Goal: Information Seeking & Learning: Learn about a topic

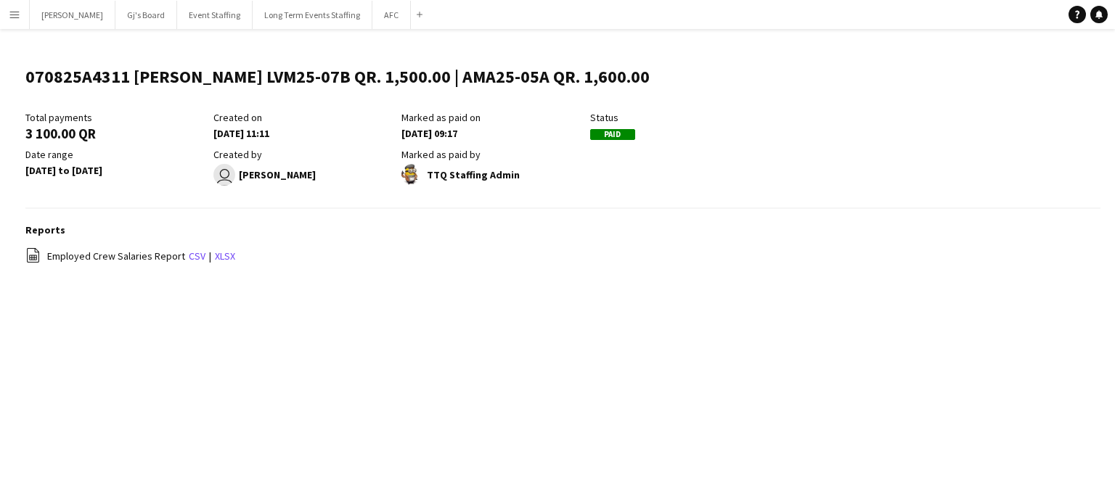
click at [17, 14] on app-icon "Menu" at bounding box center [15, 15] width 12 height 12
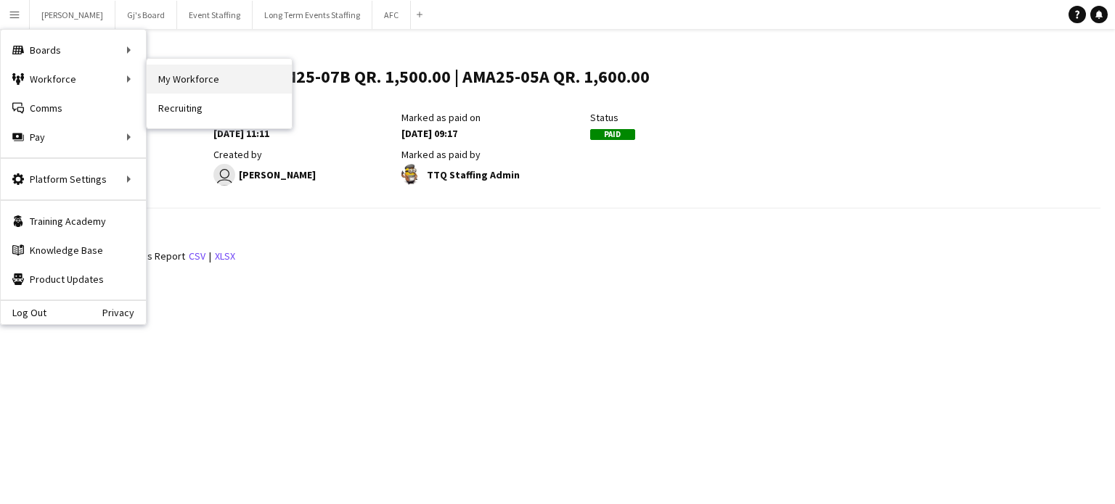
click at [205, 73] on link "My Workforce" at bounding box center [219, 79] width 145 height 29
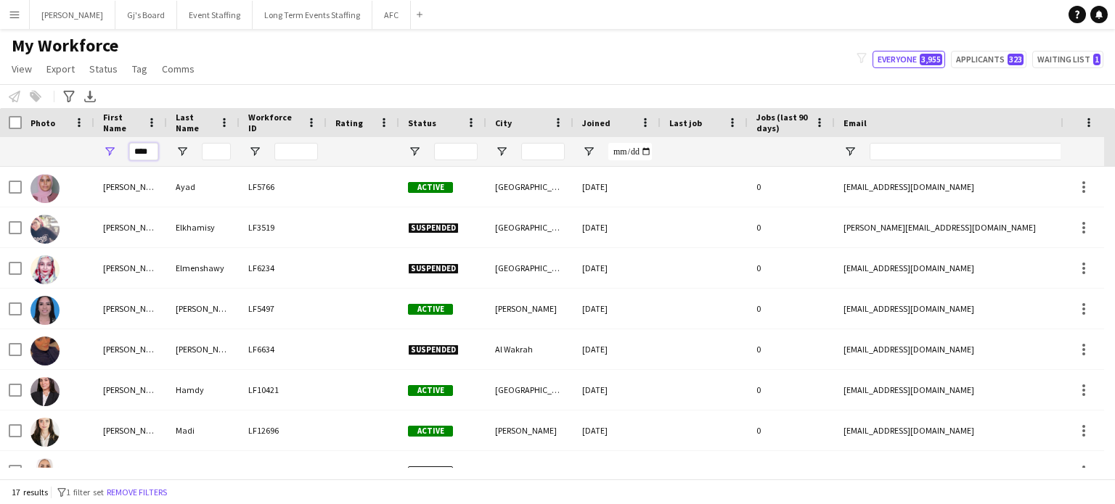
click at [156, 148] on input "****" at bounding box center [143, 151] width 29 height 17
type input "*"
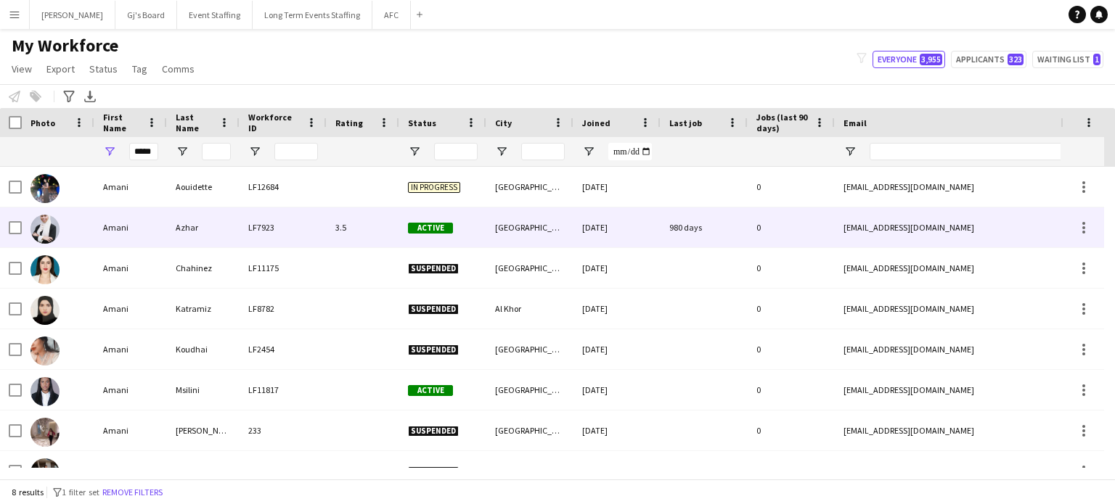
click at [1066, 234] on div at bounding box center [1082, 228] width 44 height 40
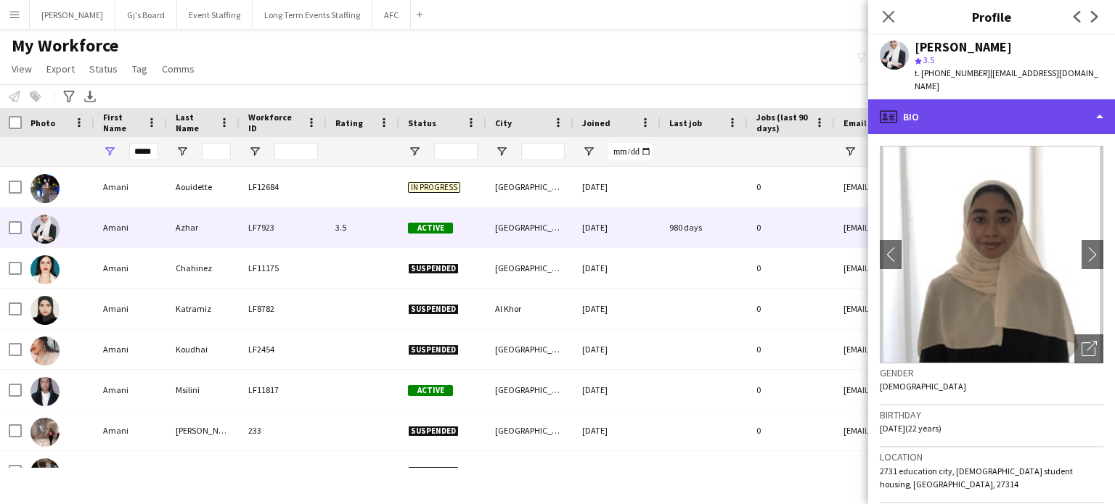
click at [1092, 105] on div "profile Bio" at bounding box center [991, 116] width 247 height 35
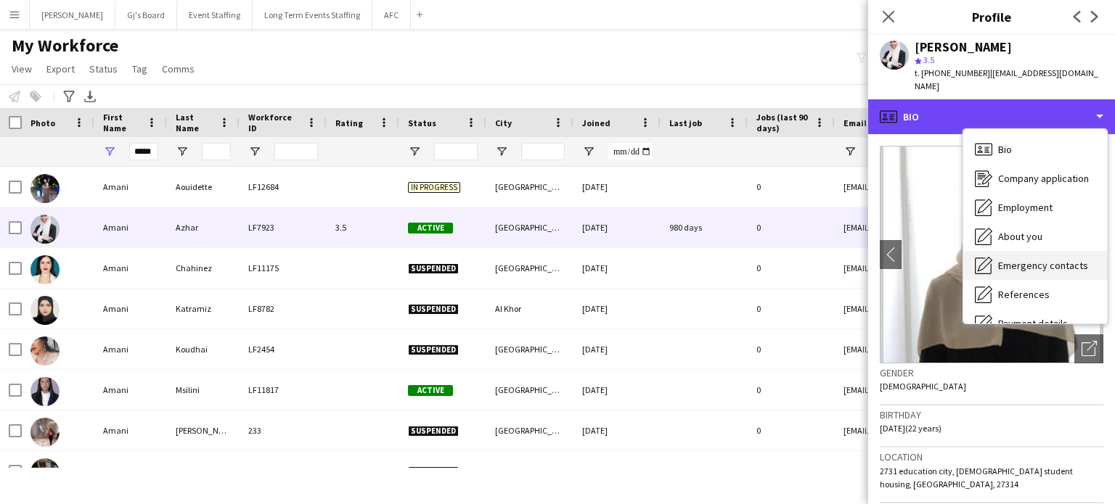
scroll to position [136, 0]
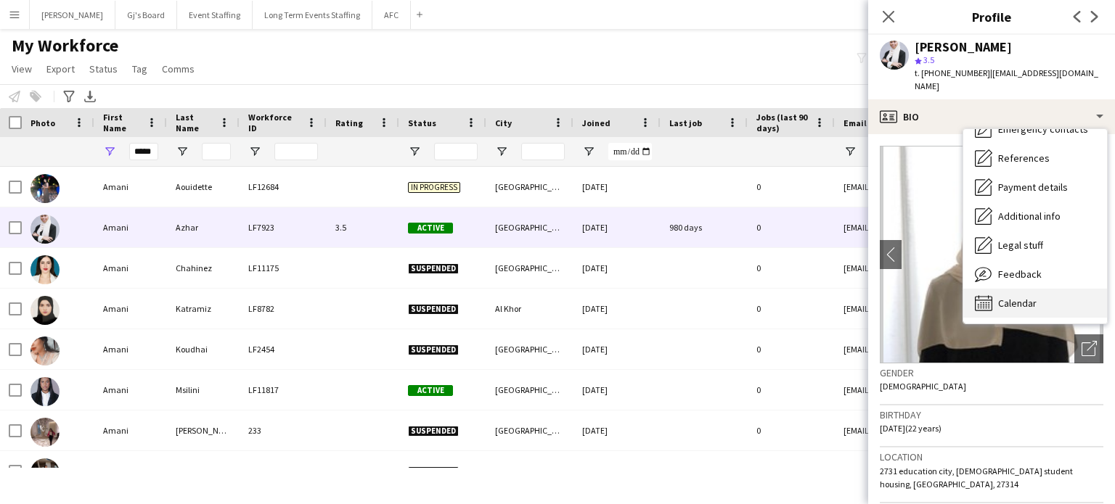
click at [1047, 289] on div "Calendar Calendar" at bounding box center [1035, 303] width 144 height 29
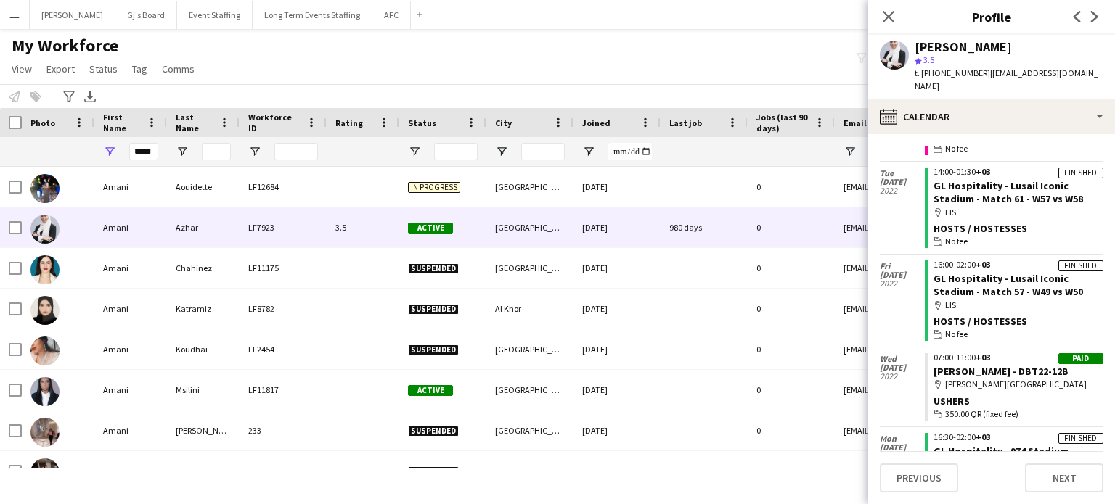
scroll to position [402, 0]
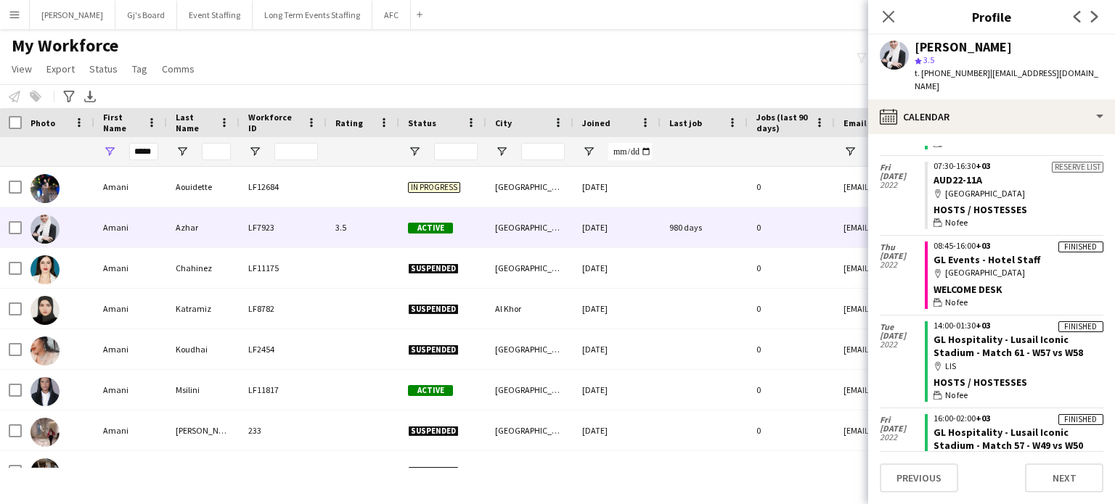
drag, startPoint x: 888, startPoint y: 14, endPoint x: 872, endPoint y: 21, distance: 18.2
click at [888, 13] on icon "Close pop-in" at bounding box center [889, 17] width 12 height 12
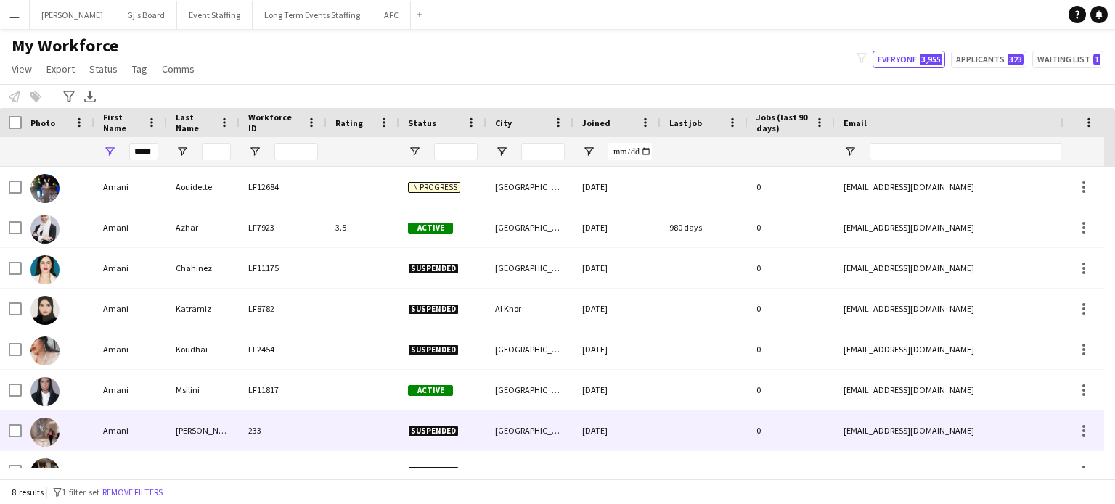
scroll to position [23, 0]
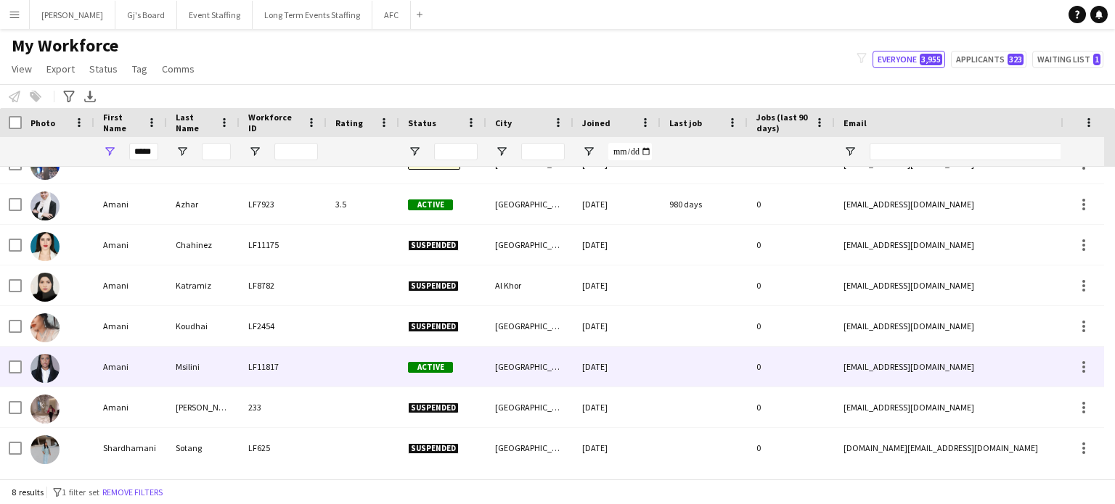
click at [158, 371] on div "Amani" at bounding box center [130, 367] width 73 height 40
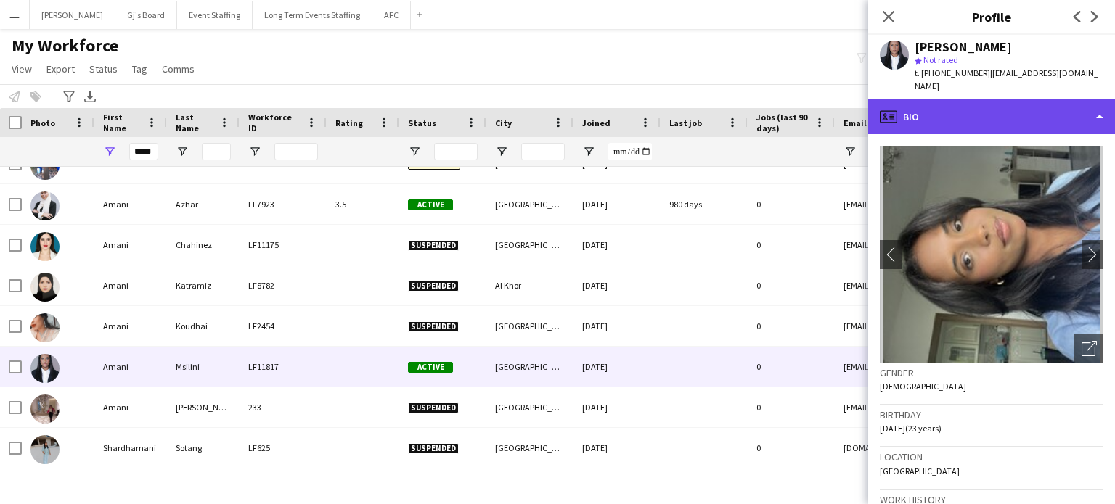
click at [1046, 113] on div "profile Bio" at bounding box center [991, 116] width 247 height 35
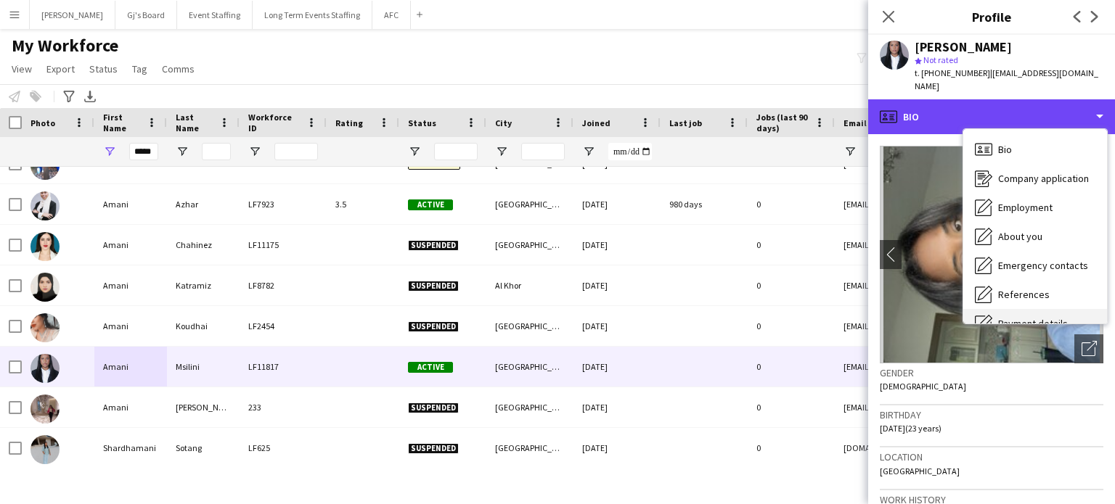
scroll to position [136, 0]
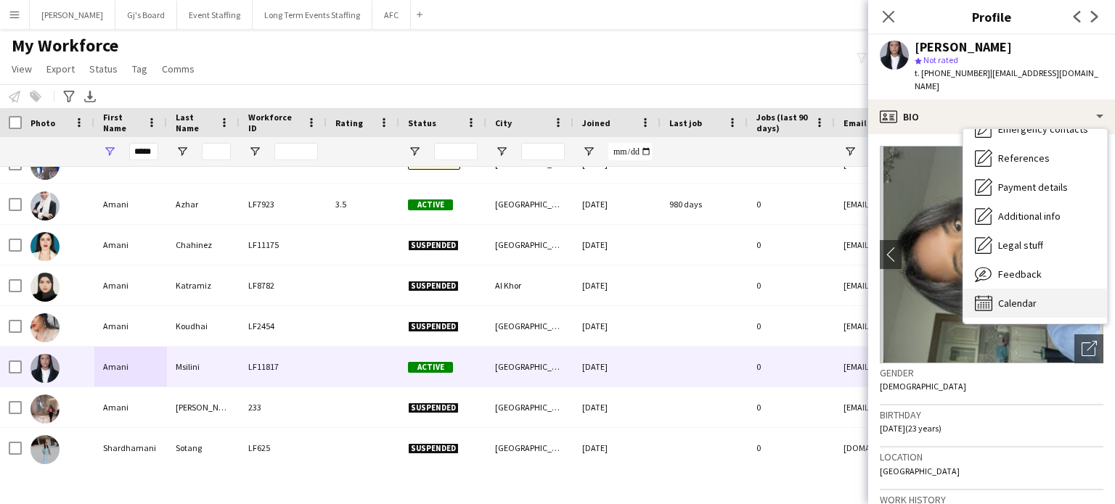
click at [1017, 297] on span "Calendar" at bounding box center [1017, 303] width 38 height 13
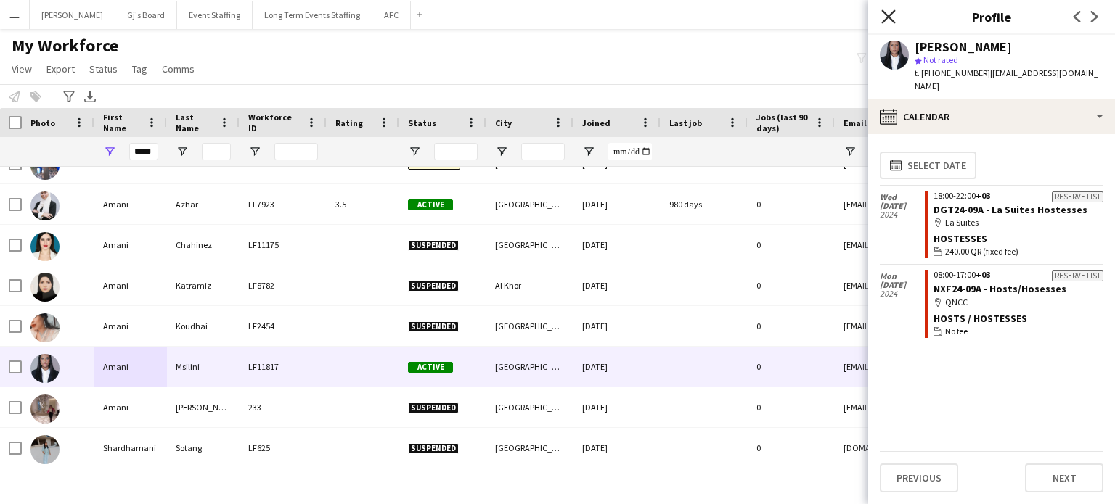
click at [892, 11] on icon "Close pop-in" at bounding box center [888, 16] width 14 height 14
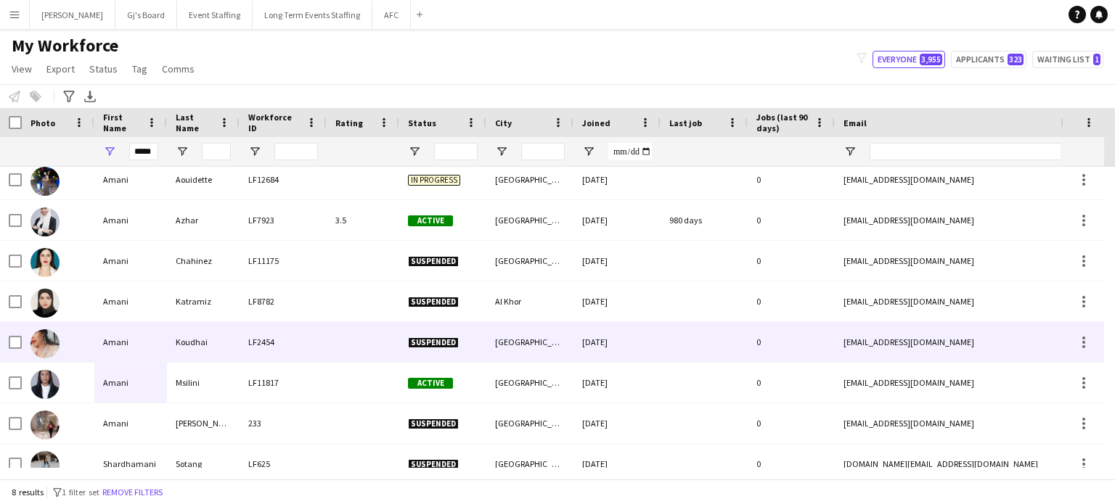
scroll to position [0, 0]
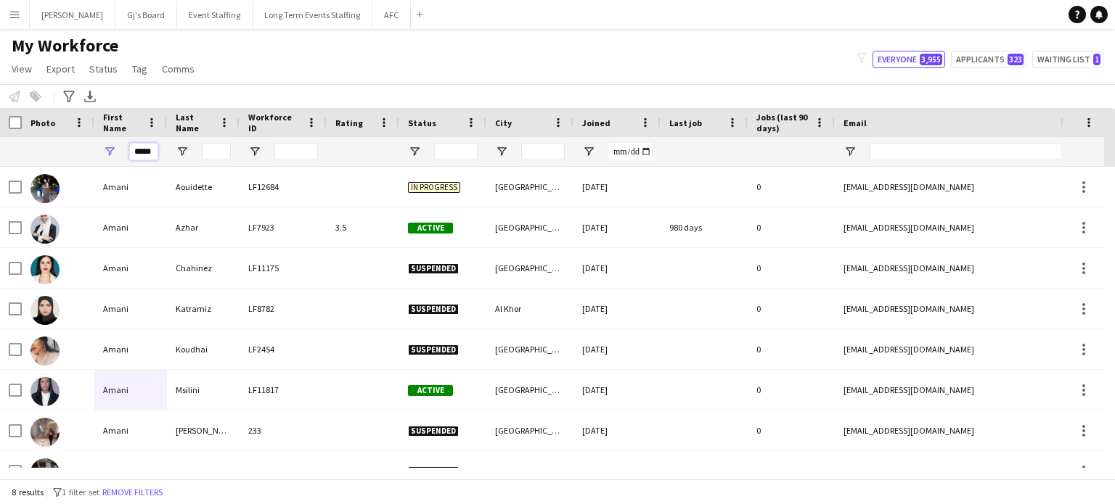
click at [142, 158] on input "*****" at bounding box center [143, 151] width 29 height 17
type input "*"
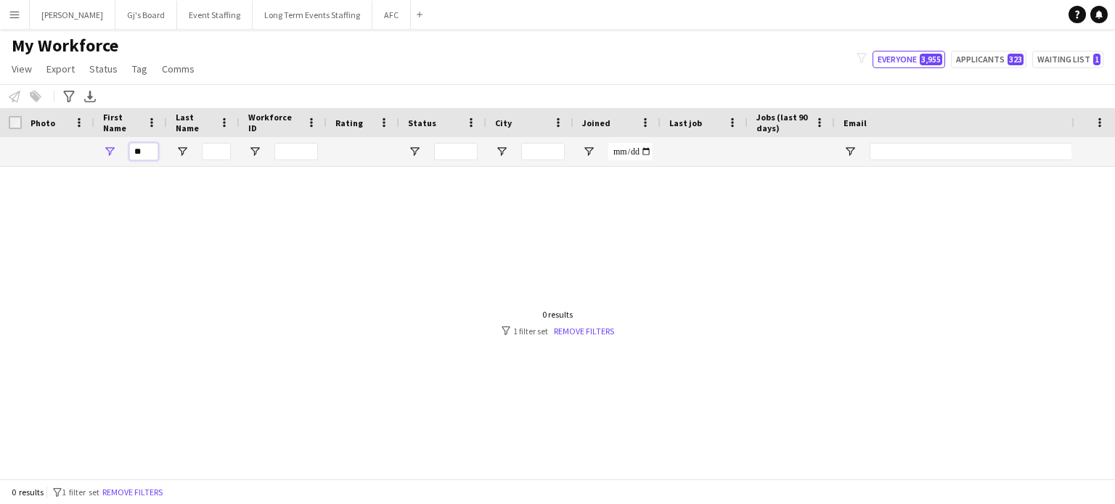
type input "*"
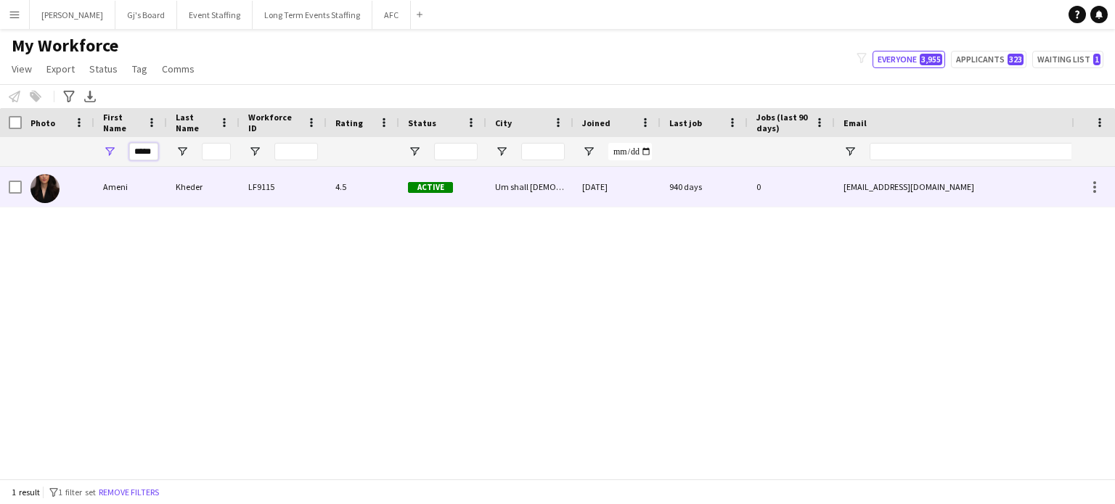
type input "*****"
click at [237, 200] on div "Kheder" at bounding box center [203, 187] width 73 height 40
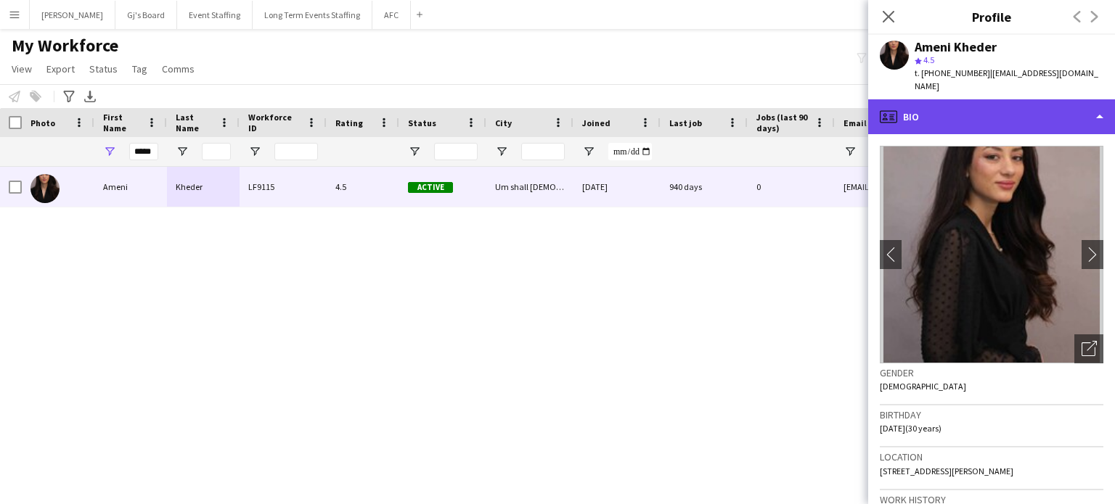
click at [1071, 99] on div "profile Bio" at bounding box center [991, 116] width 247 height 35
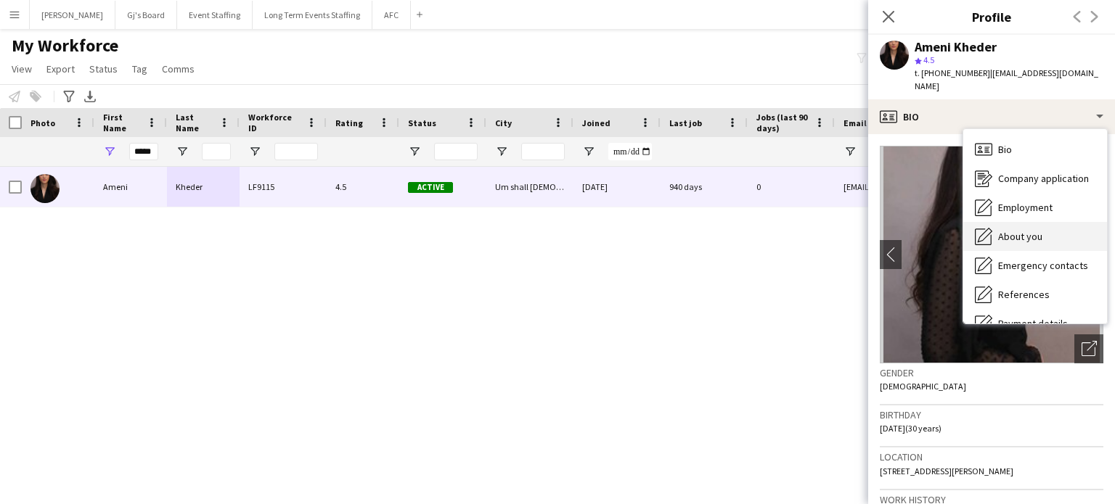
click at [1040, 230] on span "About you" at bounding box center [1020, 236] width 44 height 13
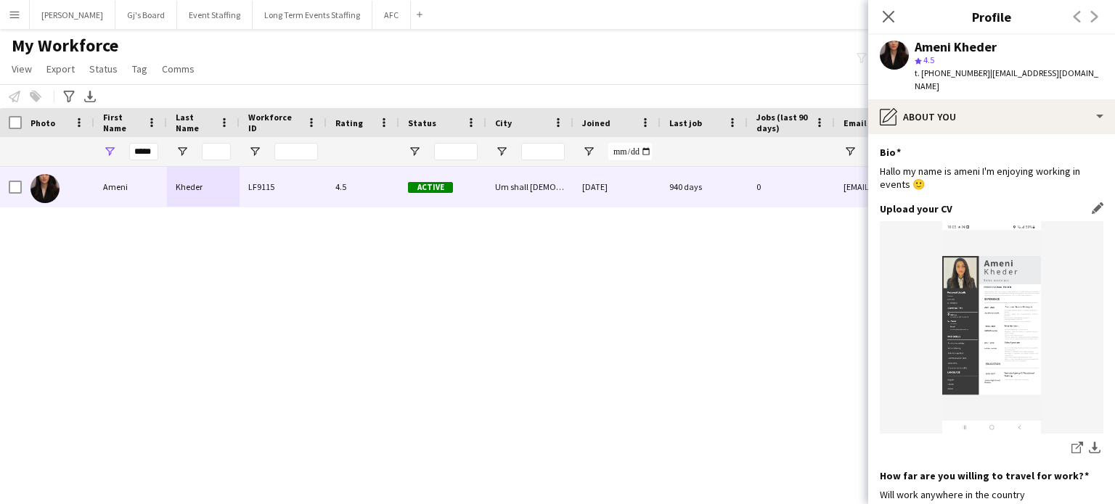
click at [1015, 281] on img at bounding box center [992, 327] width 224 height 213
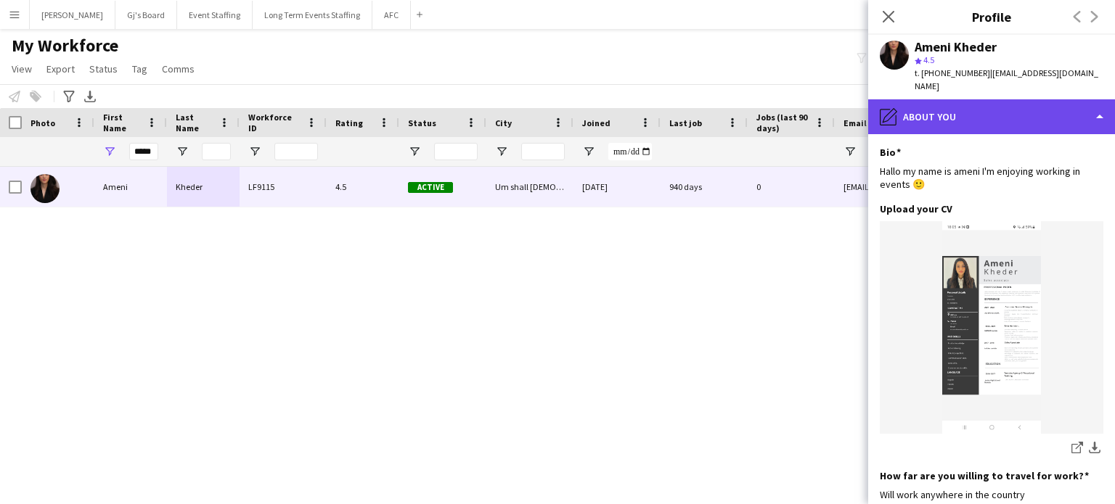
click at [1061, 107] on div "pencil4 About you" at bounding box center [991, 116] width 247 height 35
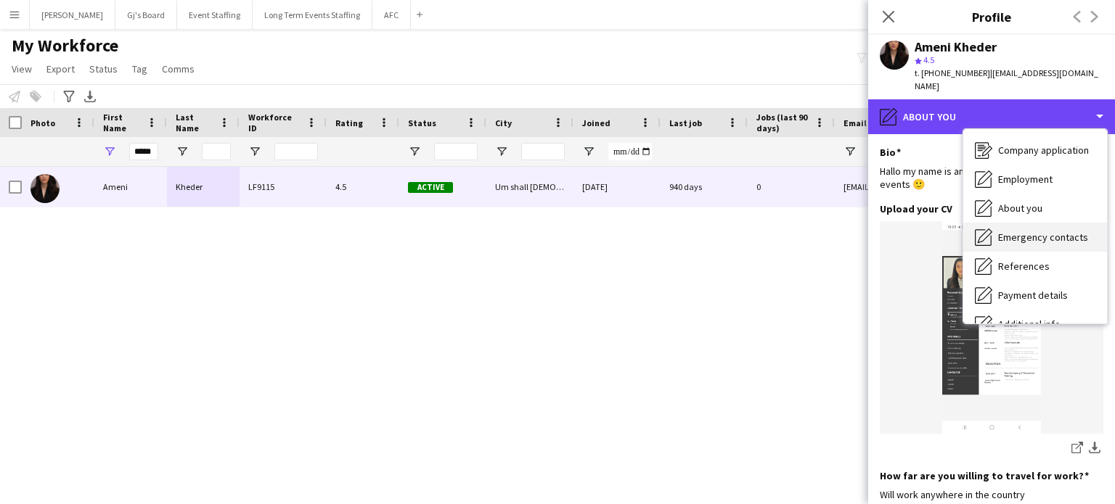
scroll to position [73, 0]
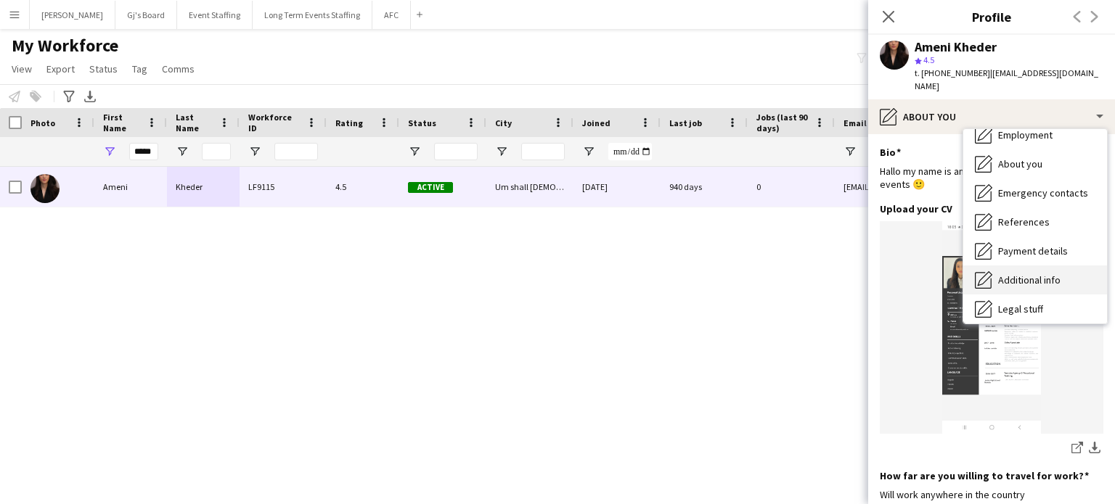
click at [1031, 274] on span "Additional info" at bounding box center [1029, 280] width 62 height 13
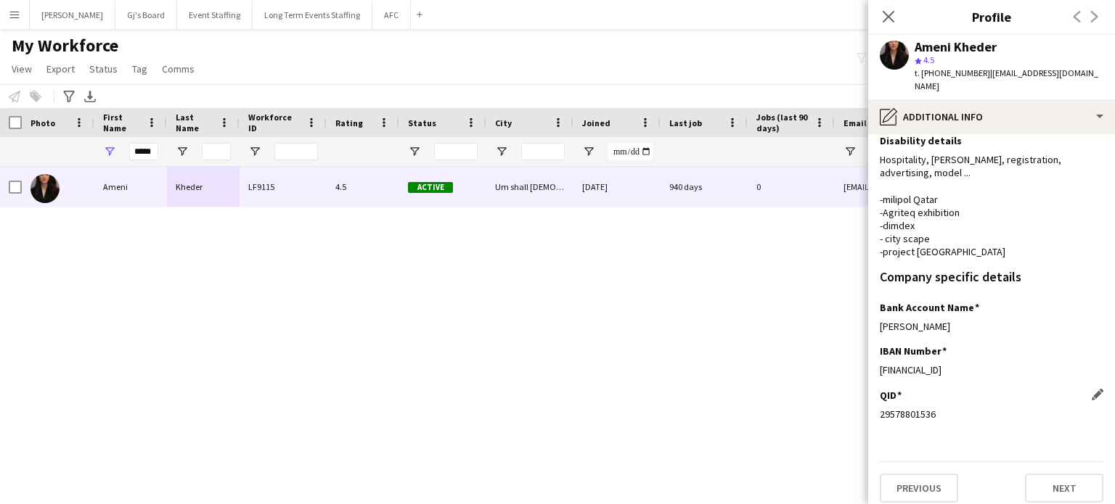
scroll to position [214, 0]
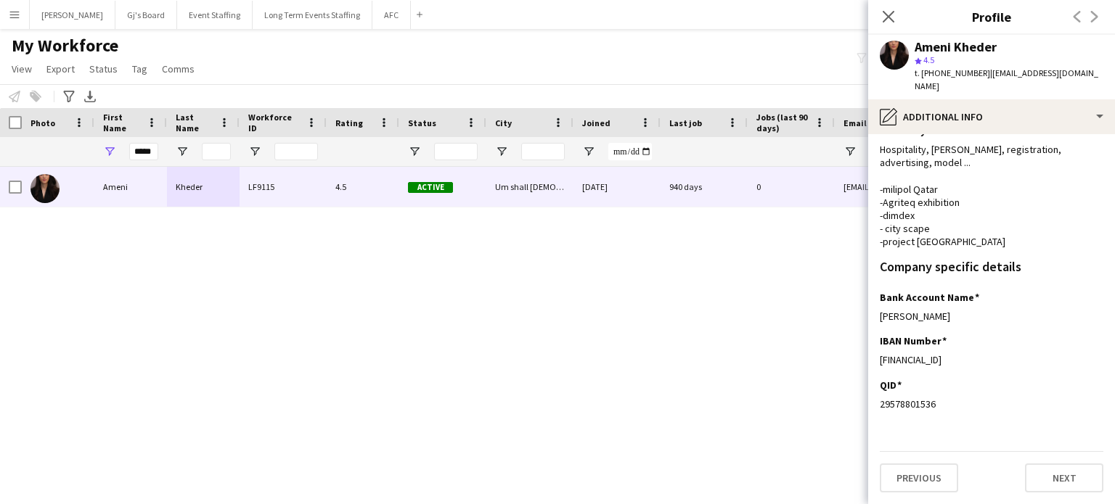
drag, startPoint x: 935, startPoint y: 403, endPoint x: 875, endPoint y: 410, distance: 60.7
click at [874, 411] on app-section-data-types "What is your capacity to work? Edit this field As much as possible Describe you…" at bounding box center [991, 319] width 247 height 370
copy div "29578801536"
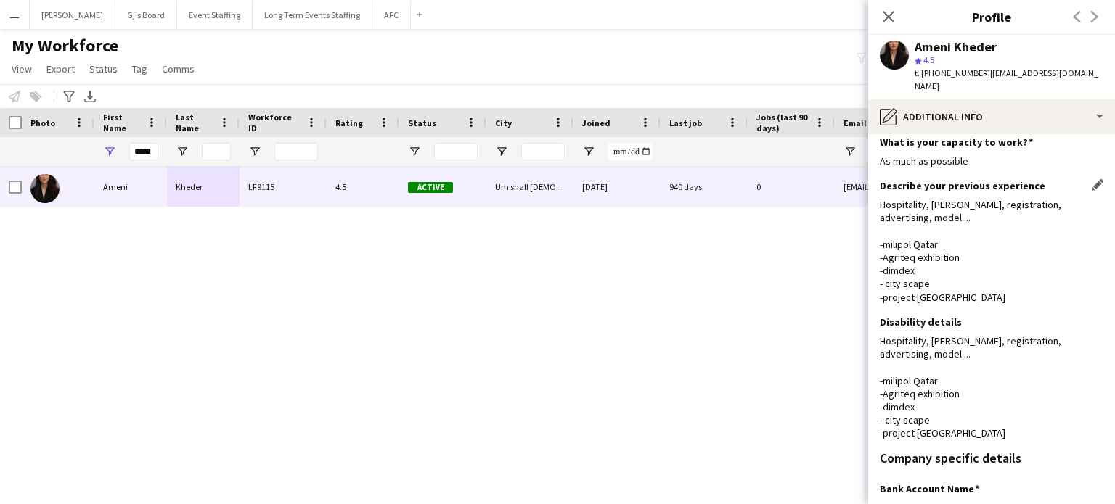
scroll to position [0, 0]
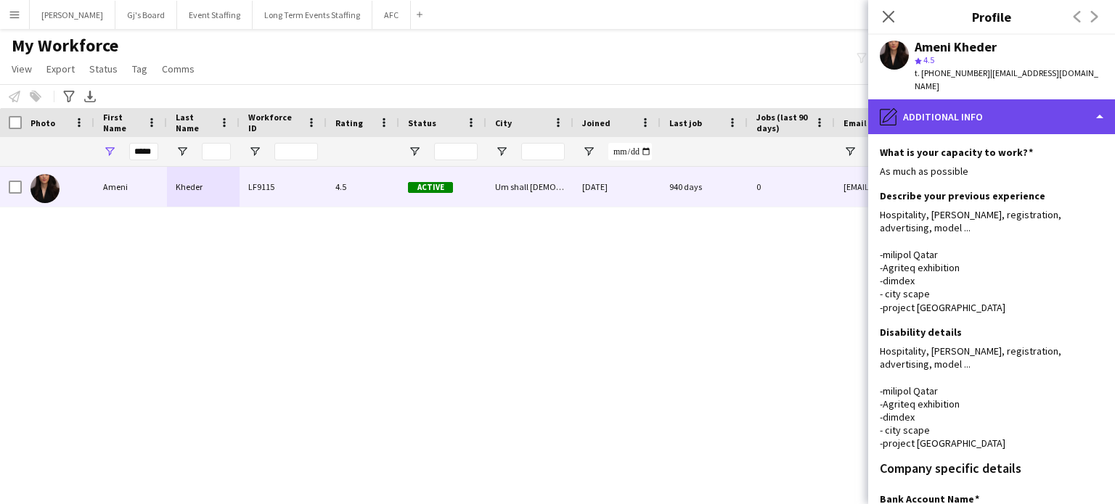
click at [1052, 104] on div "pencil4 Additional info" at bounding box center [991, 116] width 247 height 35
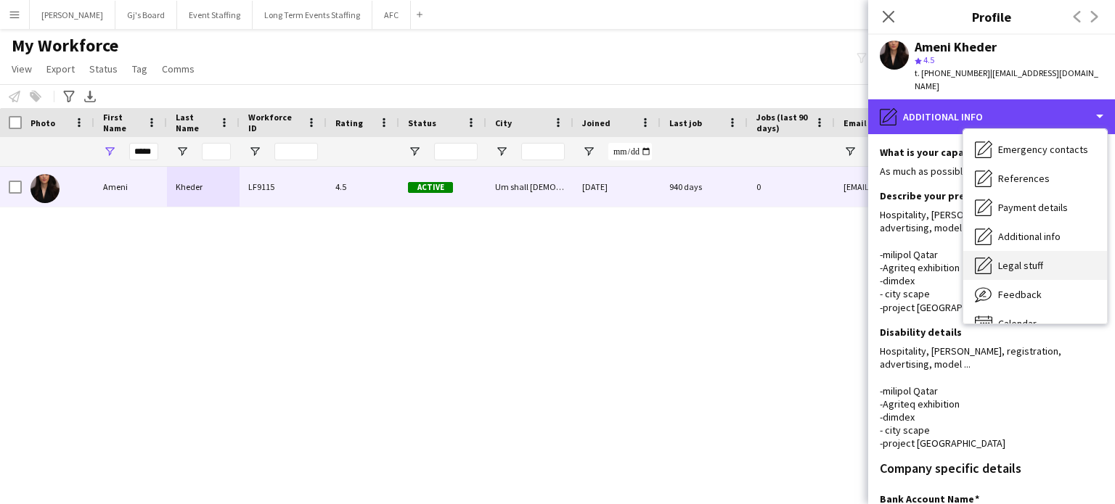
scroll to position [136, 0]
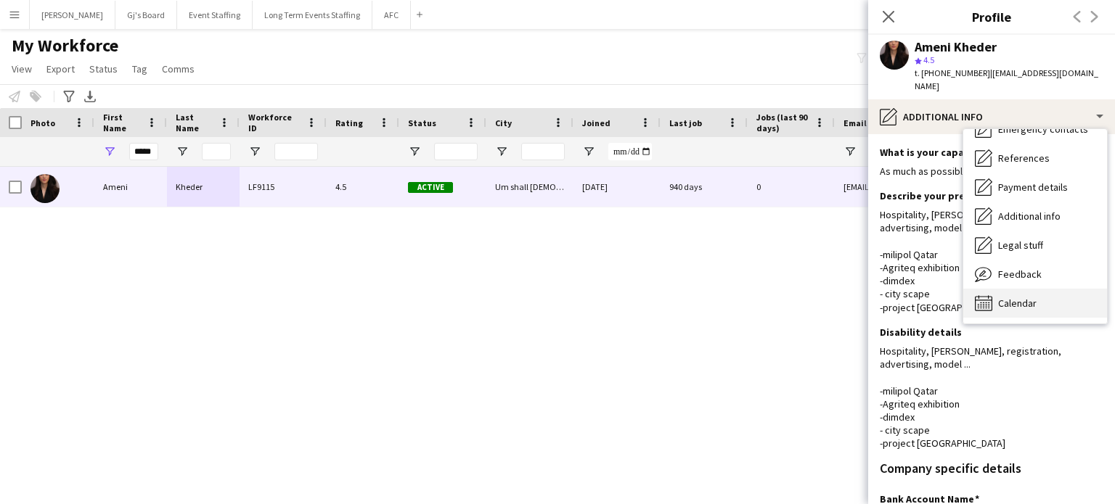
click at [1032, 297] on span "Calendar" at bounding box center [1017, 303] width 38 height 13
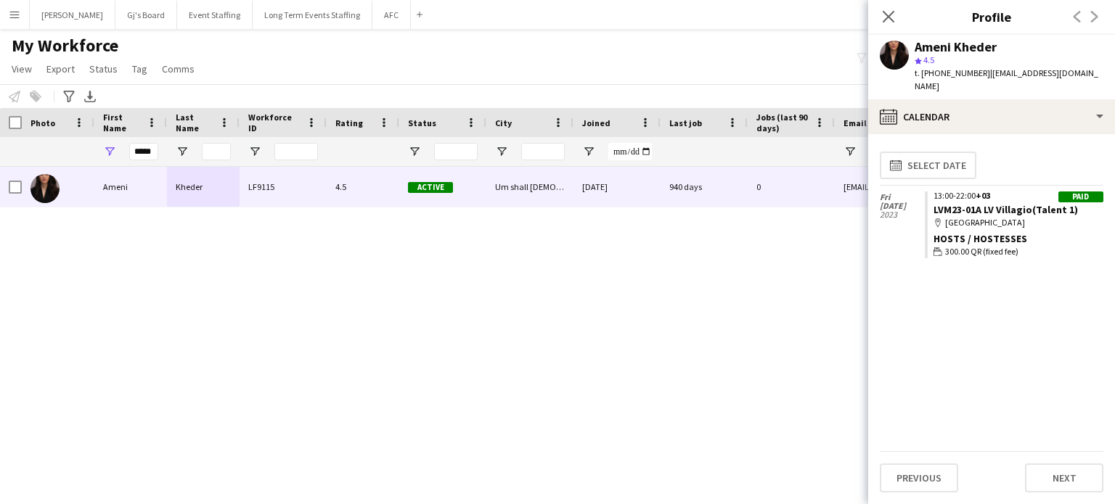
drag, startPoint x: 888, startPoint y: 19, endPoint x: 747, endPoint y: 1, distance: 142.7
click at [888, 19] on icon "Close pop-in" at bounding box center [889, 17] width 12 height 12
